Goal: Task Accomplishment & Management: Use online tool/utility

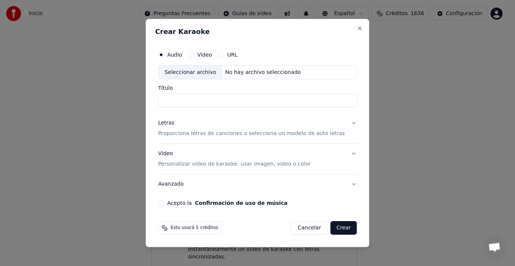
scroll to position [151, 0]
click at [212, 55] on label "Video" at bounding box center [204, 54] width 15 height 5
click at [194, 55] on button "Video" at bounding box center [191, 55] width 6 height 6
click at [201, 74] on div "Seleccionar archivo" at bounding box center [190, 73] width 64 height 14
click at [220, 100] on input "Título" at bounding box center [257, 101] width 199 height 14
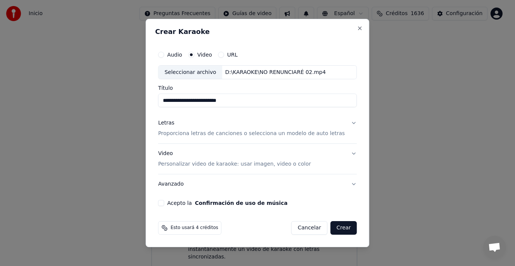
type input "**********"
click at [345, 123] on button "Letras Proporciona letras de canciones o selecciona un modelo de auto letras" at bounding box center [257, 129] width 199 height 30
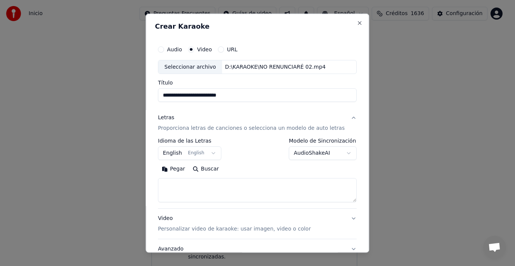
click at [178, 154] on body "Inicio Preguntas Frecuentes Guías de video Español Créditos 1636 Configuración …" at bounding box center [254, 123] width 509 height 300
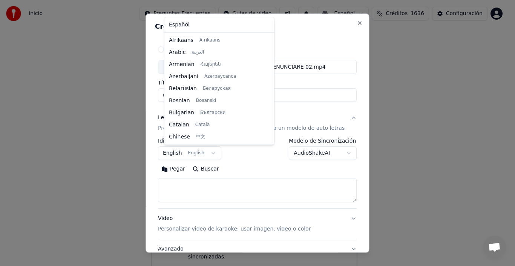
scroll to position [60, 0]
select select "**"
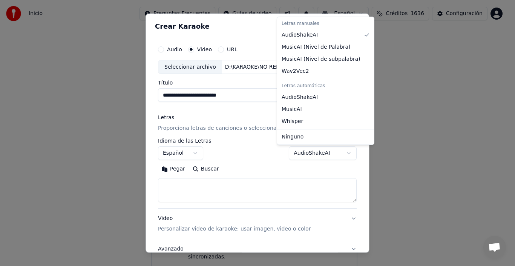
click at [336, 153] on body "Inicio Preguntas Frecuentes Guías de video Español Créditos 1636 Configuración …" at bounding box center [254, 123] width 509 height 300
select select "**********"
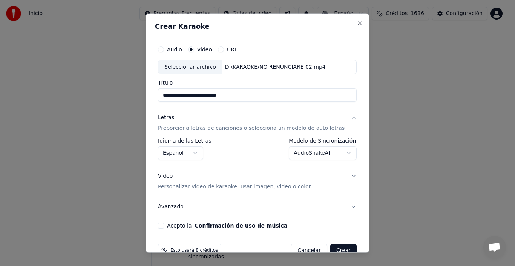
click at [342, 174] on button "Video Personalizar video de karaoke: usar imagen, video o color" at bounding box center [257, 181] width 199 height 30
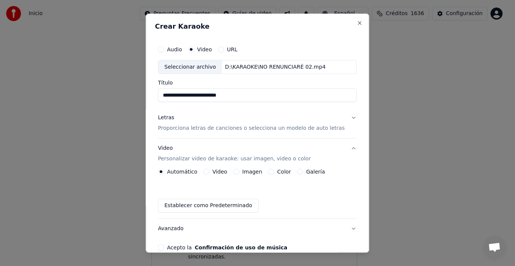
click at [341, 174] on div "Automático Video Imagen Color Galería" at bounding box center [257, 172] width 199 height 6
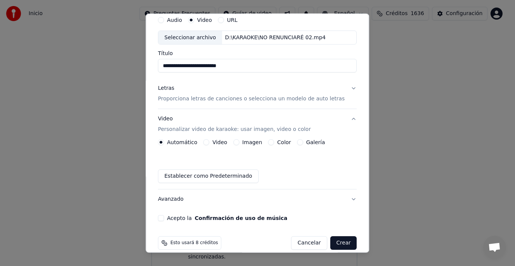
scroll to position [39, 0]
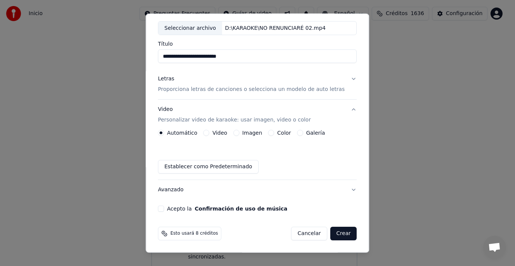
click at [170, 190] on button "Avanzado" at bounding box center [257, 190] width 199 height 20
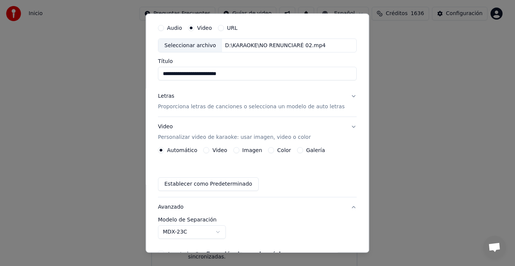
scroll to position [17, 0]
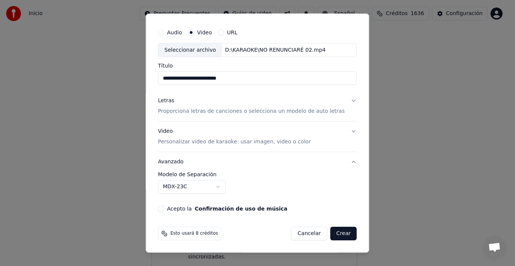
click at [185, 162] on button "Avanzado" at bounding box center [257, 162] width 199 height 20
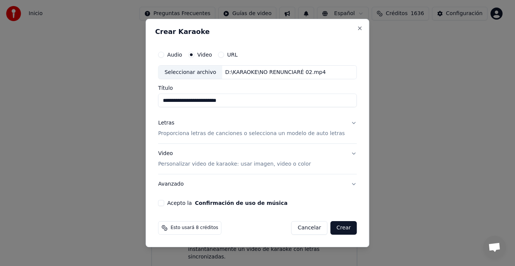
click at [164, 203] on button "Acepto la Confirmación de uso de música" at bounding box center [161, 203] width 6 height 6
click at [334, 227] on button "Crear" at bounding box center [343, 228] width 26 height 14
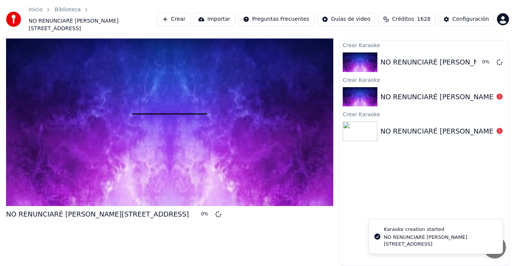
scroll to position [5, 0]
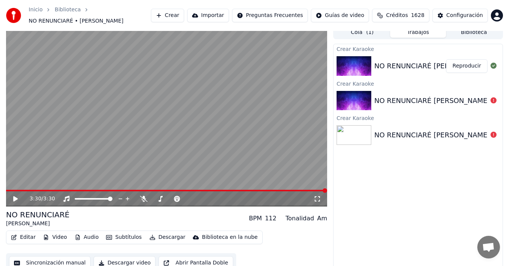
click at [466, 63] on button "Reproducir" at bounding box center [466, 66] width 41 height 14
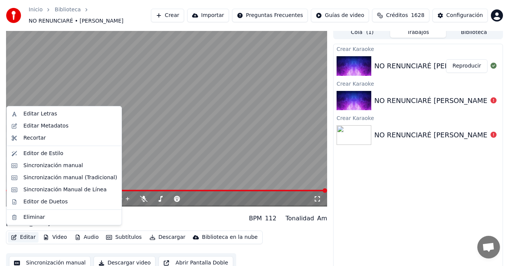
click at [28, 233] on button "Editar" at bounding box center [23, 237] width 31 height 11
click at [41, 115] on div "Editar Letras" at bounding box center [40, 114] width 34 height 8
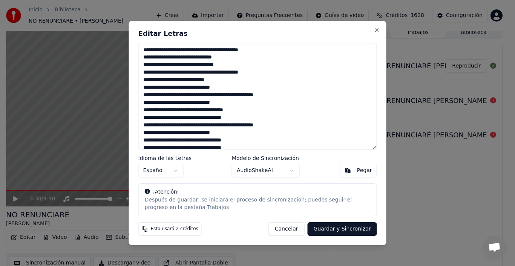
click at [147, 65] on textarea at bounding box center [257, 96] width 239 height 106
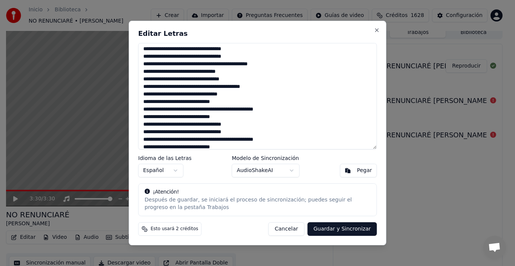
scroll to position [98, 0]
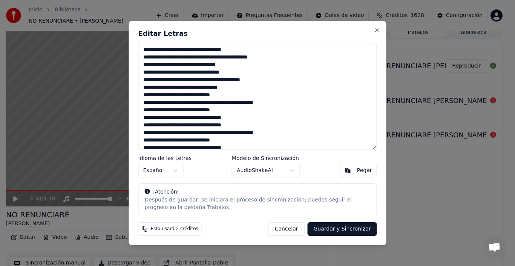
click at [294, 229] on button "Cancelar" at bounding box center [287, 229] width 36 height 14
type textarea "**********"
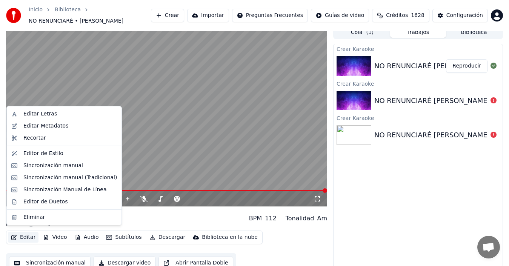
click at [30, 234] on button "Editar" at bounding box center [23, 237] width 31 height 11
click at [48, 114] on div "Editar Letras" at bounding box center [40, 114] width 34 height 8
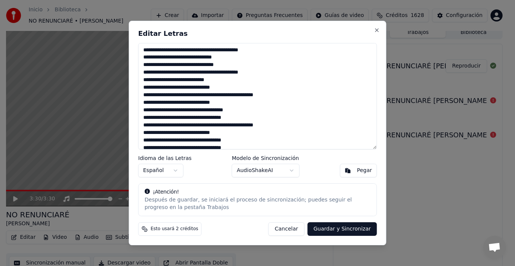
click at [143, 50] on textarea at bounding box center [257, 96] width 239 height 106
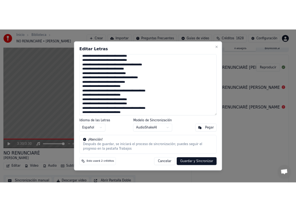
scroll to position [149, 0]
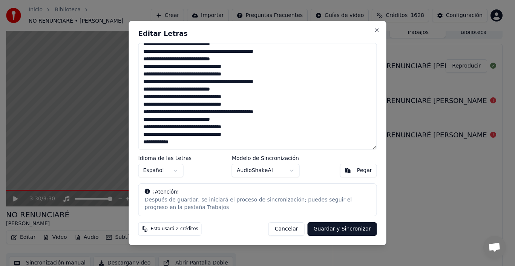
drag, startPoint x: 142, startPoint y: 50, endPoint x: 314, endPoint y: 156, distance: 201.8
click at [314, 156] on div "Editar Letras Idioma de las Letras Español Modelo de Sincronización AudioShakeA…" at bounding box center [258, 133] width 258 height 225
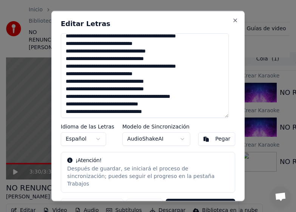
scroll to position [0, 0]
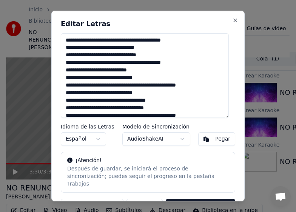
click at [204, 52] on textarea at bounding box center [145, 75] width 168 height 84
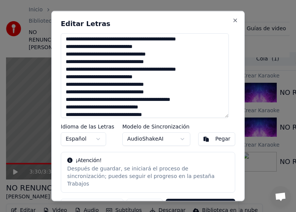
scroll to position [48, 0]
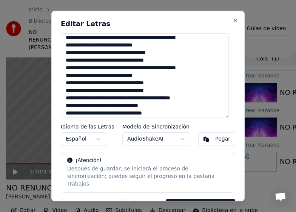
click at [153, 53] on textarea at bounding box center [145, 75] width 168 height 84
click at [154, 53] on textarea at bounding box center [145, 75] width 168 height 84
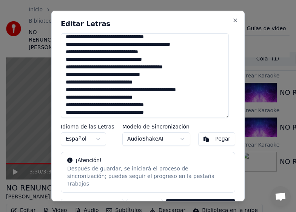
scroll to position [107, 0]
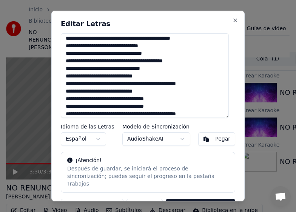
drag, startPoint x: 95, startPoint y: 54, endPoint x: 177, endPoint y: 53, distance: 81.5
click at [177, 53] on textarea at bounding box center [145, 75] width 168 height 84
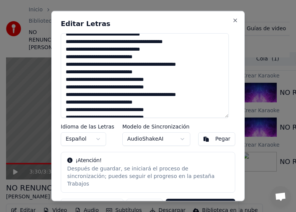
scroll to position [129, 0]
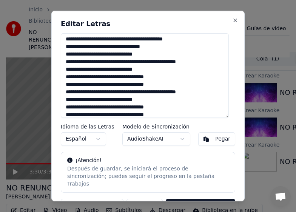
type textarea "**********"
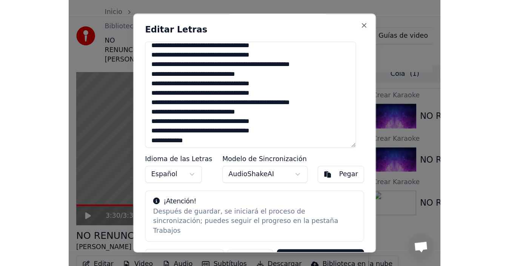
scroll to position [171, 0]
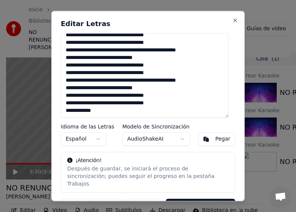
click at [204, 198] on button "Guardar y Sincronizar" at bounding box center [200, 205] width 69 height 14
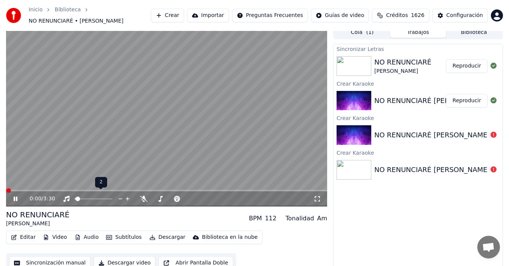
click at [75, 198] on span at bounding box center [75, 199] width 1 height 2
click at [15, 197] on icon at bounding box center [16, 199] width 4 height 5
click at [6, 188] on span at bounding box center [8, 190] width 5 height 5
click at [17, 196] on icon at bounding box center [15, 198] width 5 height 5
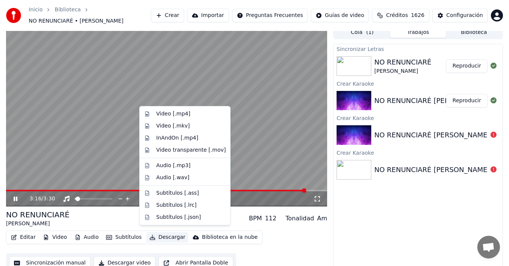
click at [161, 234] on button "Descargar" at bounding box center [167, 237] width 42 height 11
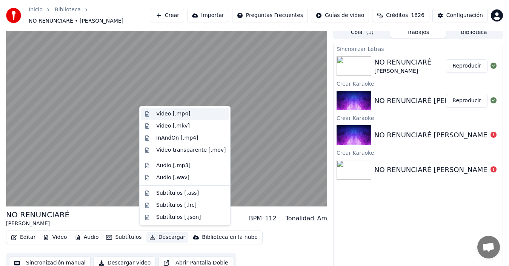
click at [171, 114] on div "Video [.mp4]" at bounding box center [173, 114] width 34 height 8
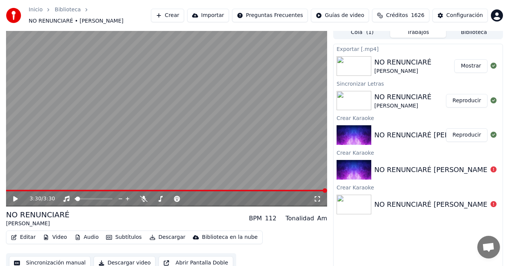
click at [478, 63] on button "Mostrar" at bounding box center [470, 66] width 33 height 14
